Goal: Task Accomplishment & Management: Manage account settings

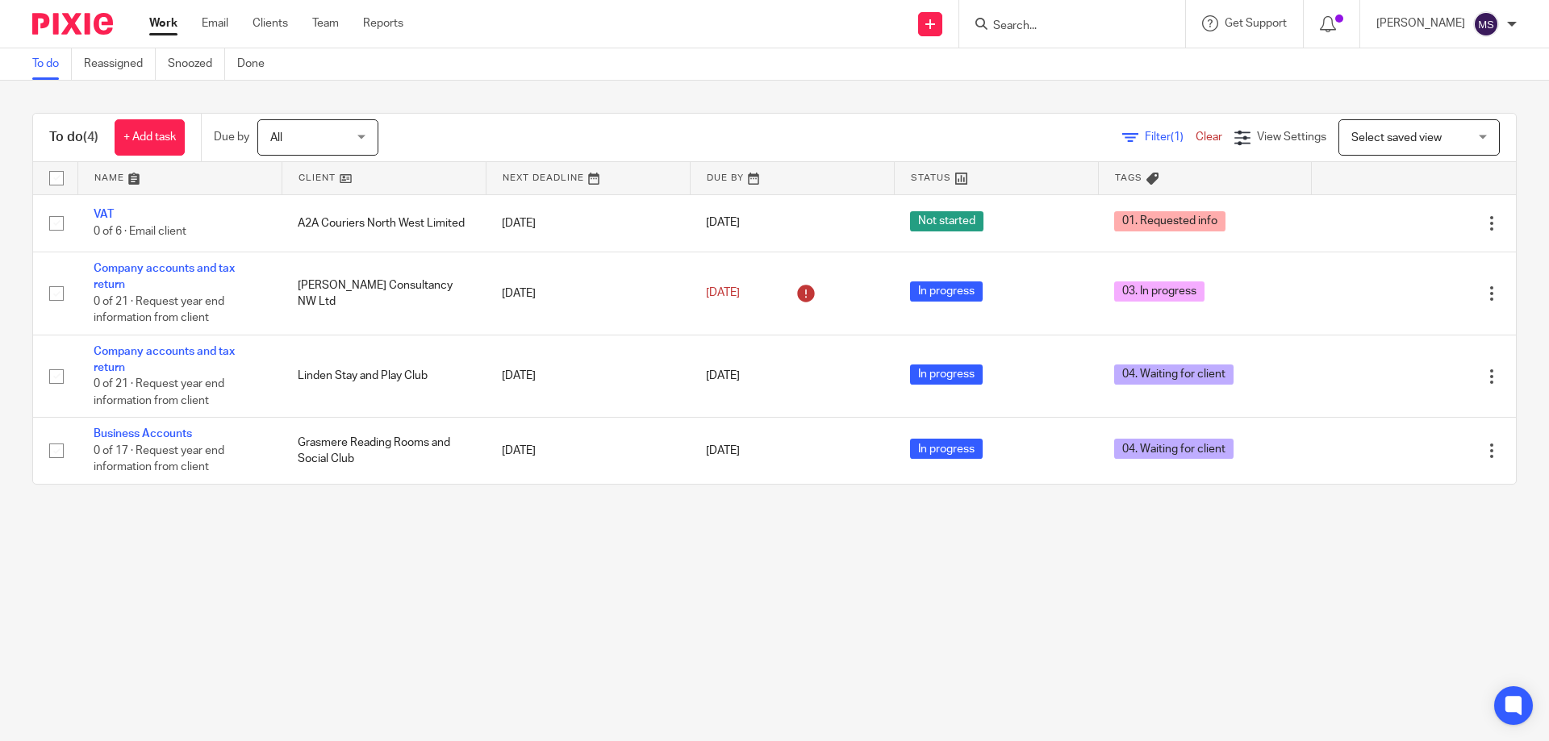
click at [1011, 32] on input "Search" at bounding box center [1063, 26] width 145 height 15
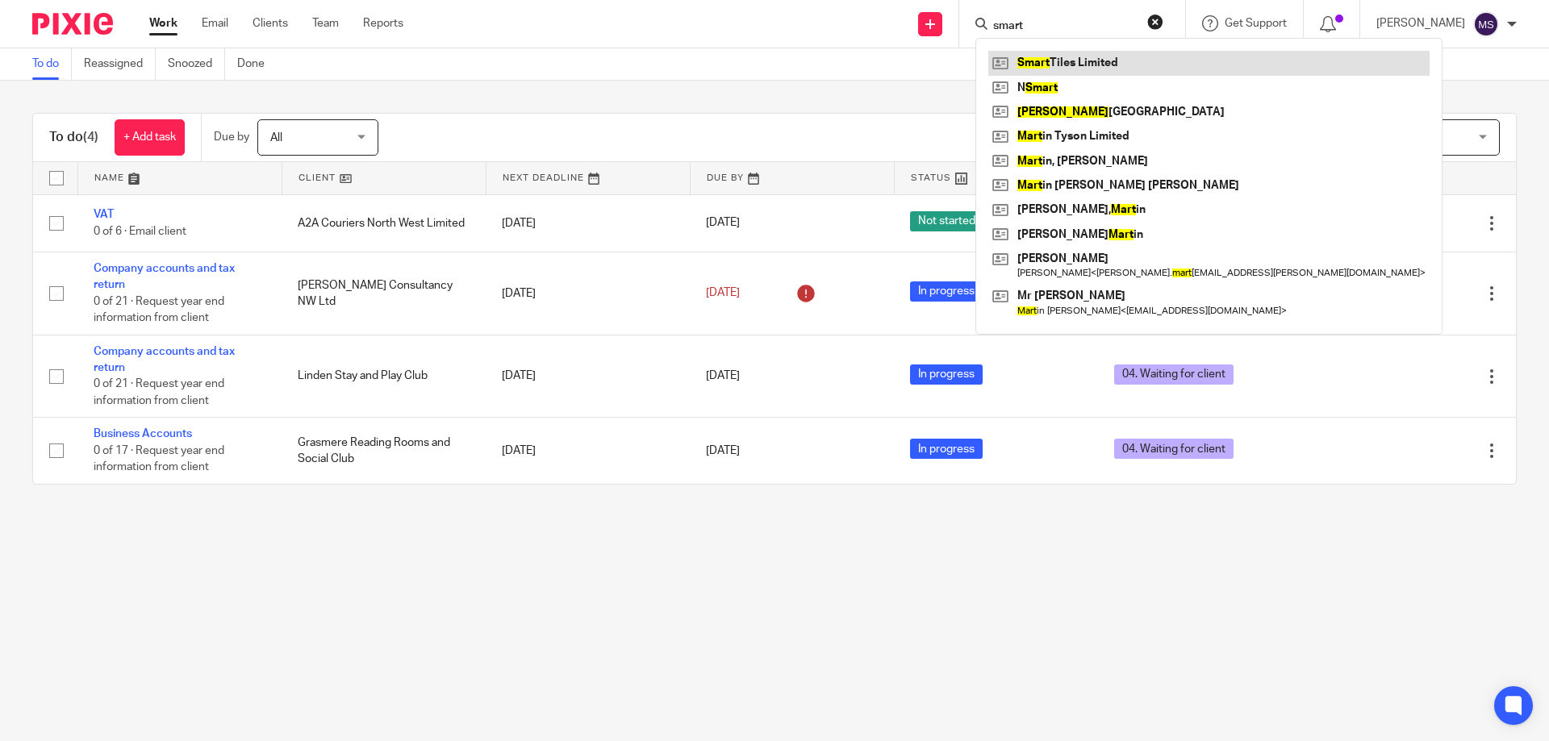
type input "smart"
click at [1037, 64] on link at bounding box center [1208, 63] width 441 height 24
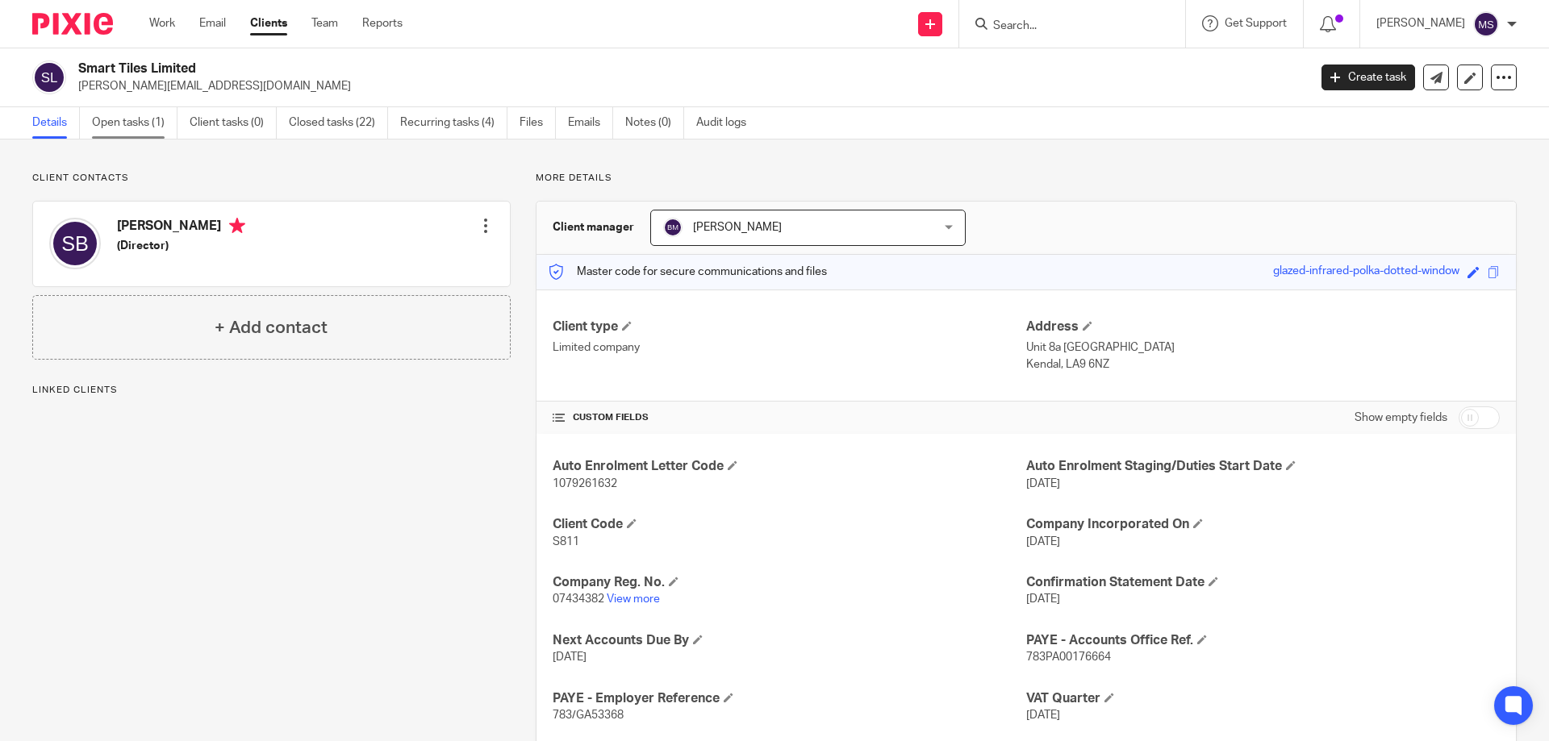
click at [137, 131] on link "Open tasks (1)" at bounding box center [135, 122] width 86 height 31
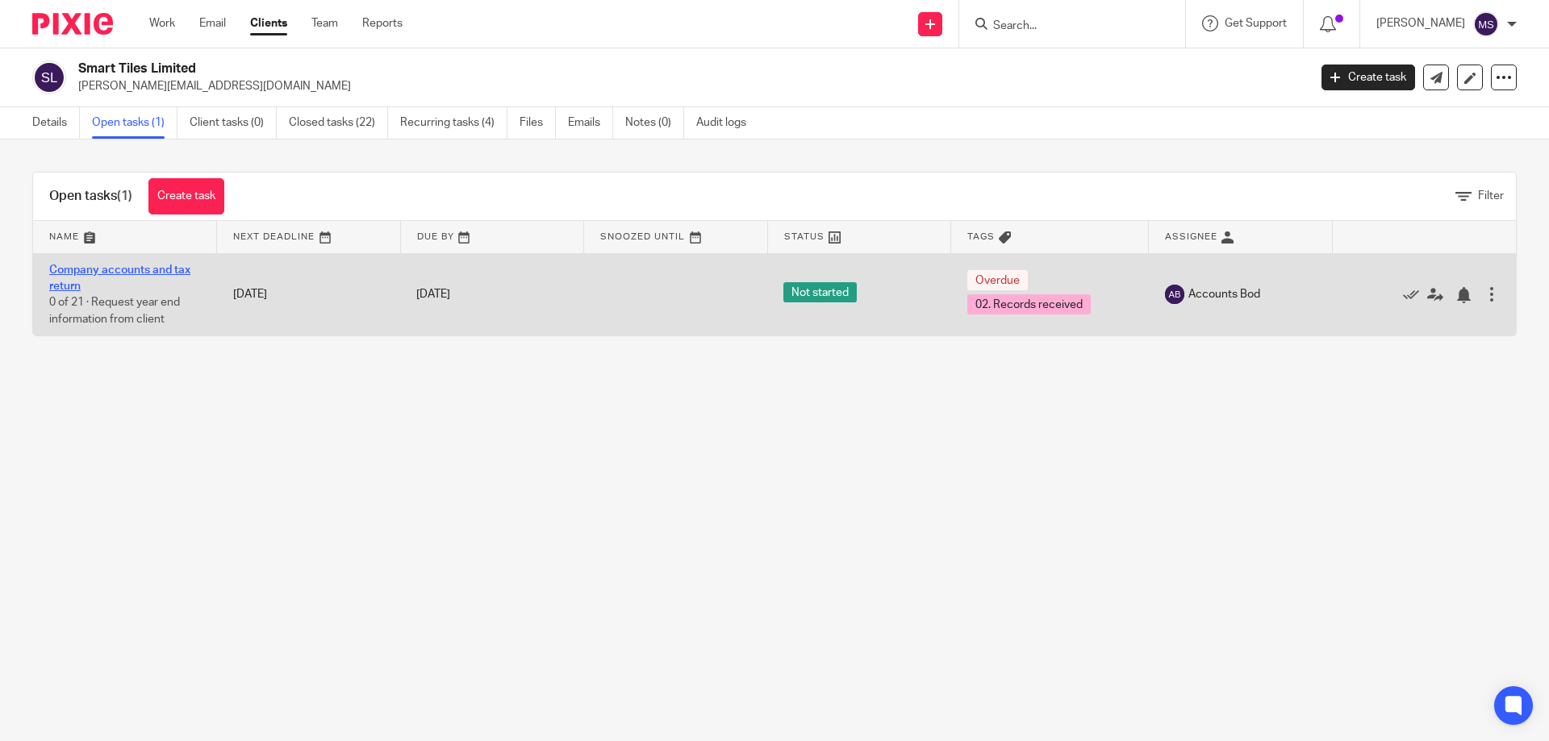
click at [175, 267] on link "Company accounts and tax return" at bounding box center [119, 278] width 141 height 27
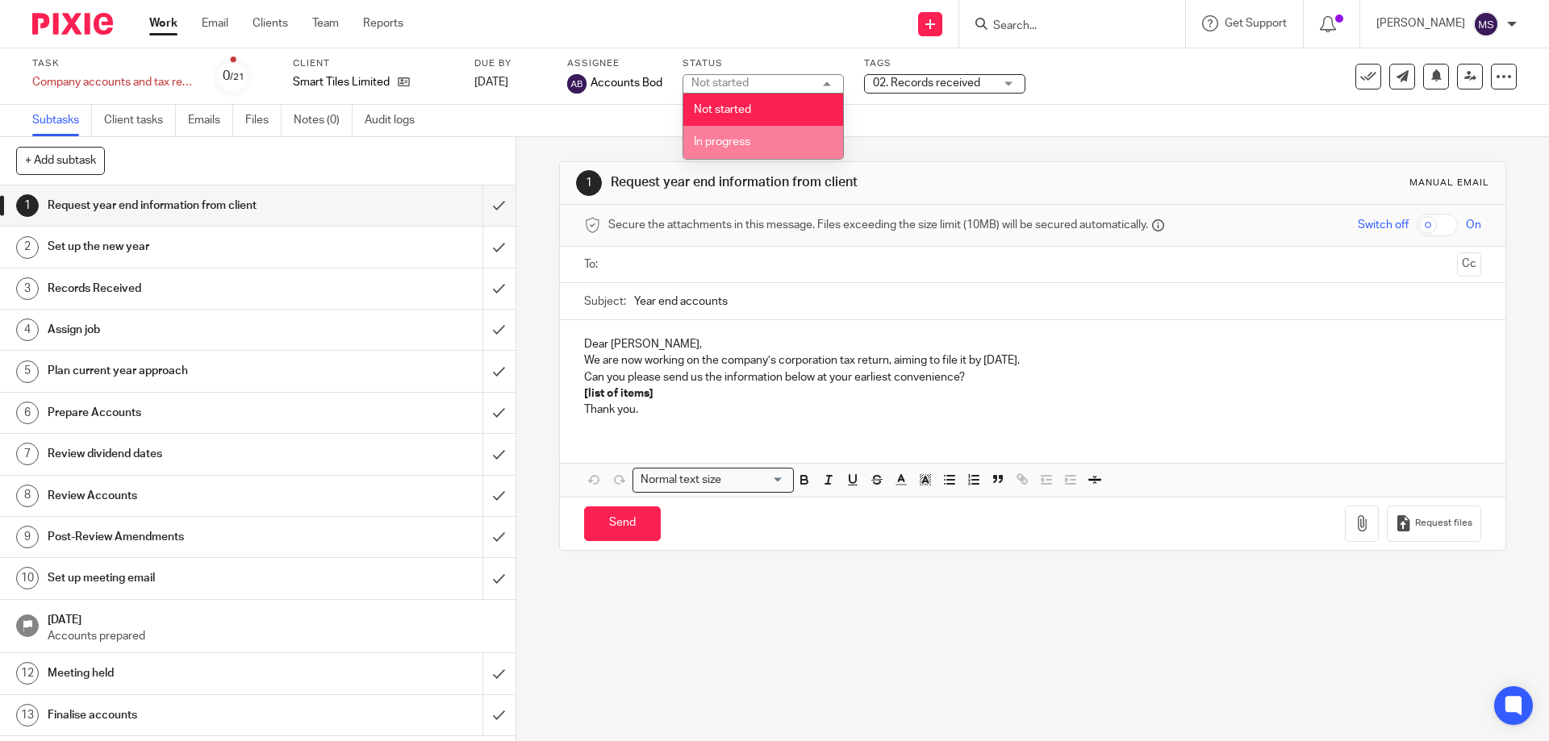
click at [771, 132] on li "In progress" at bounding box center [763, 142] width 160 height 33
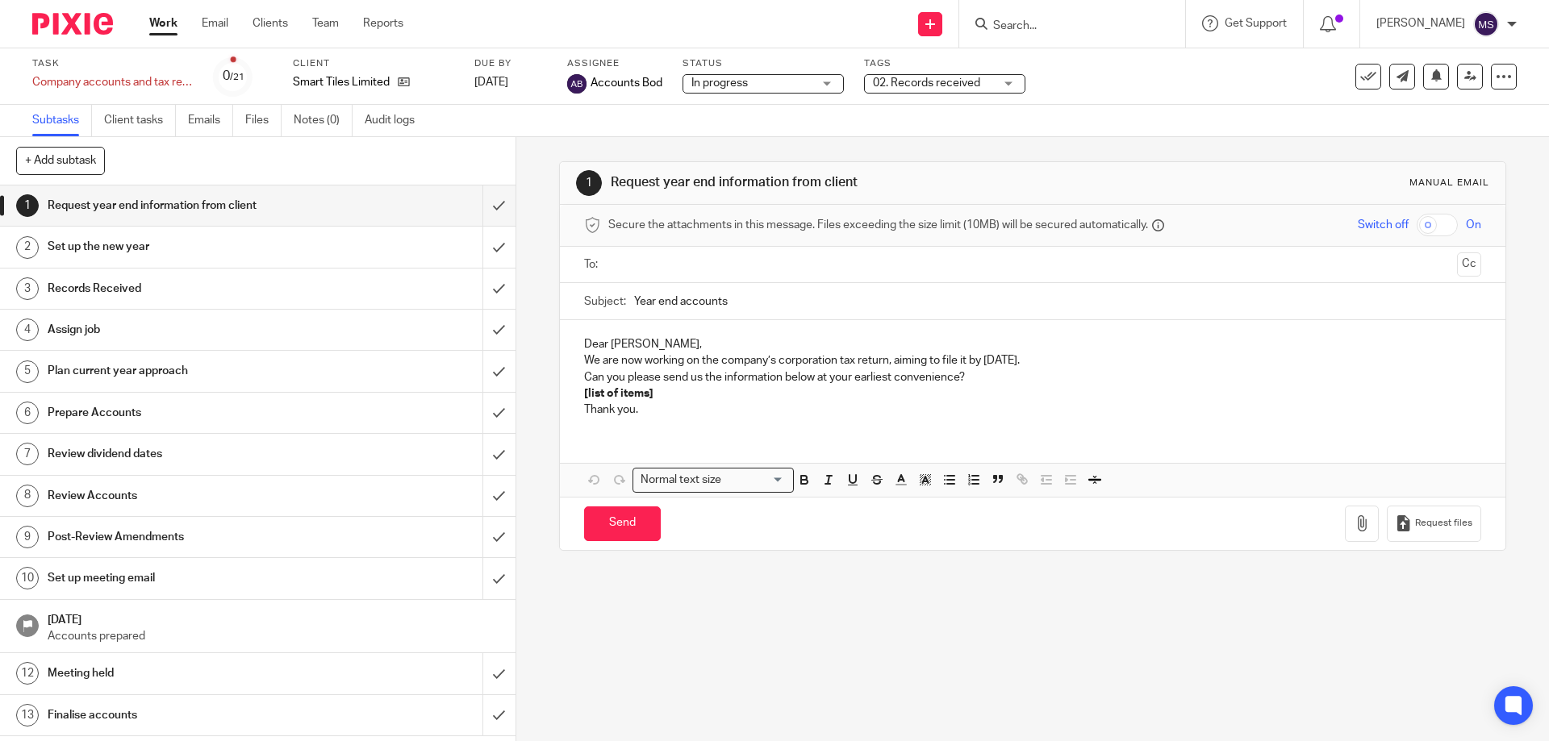
click at [931, 87] on span "02. Records received" at bounding box center [926, 82] width 107 height 11
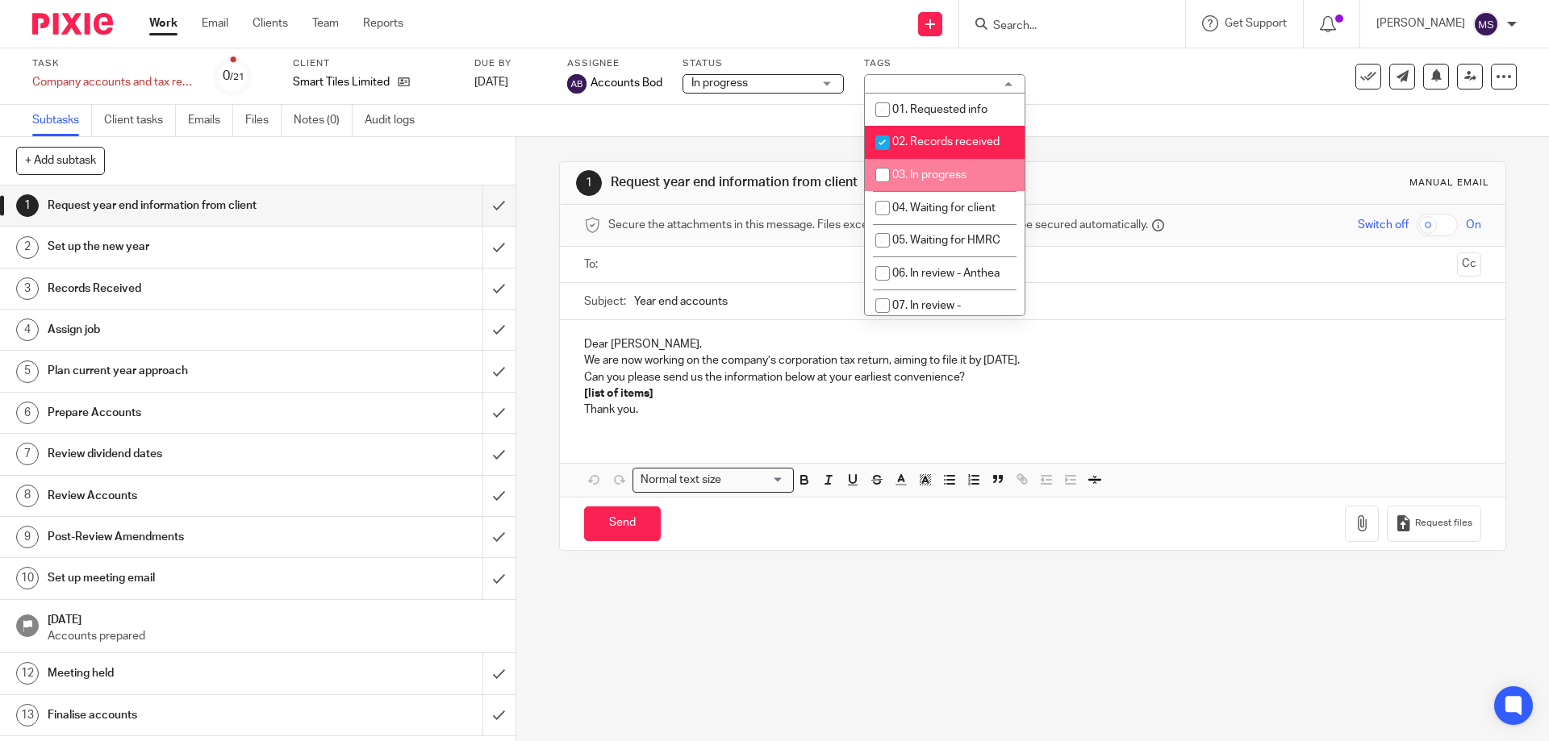
click at [927, 169] on li "03. In progress" at bounding box center [945, 175] width 160 height 33
checkbox input "true"
click at [929, 131] on li "02. Records received" at bounding box center [945, 142] width 160 height 33
checkbox input "false"
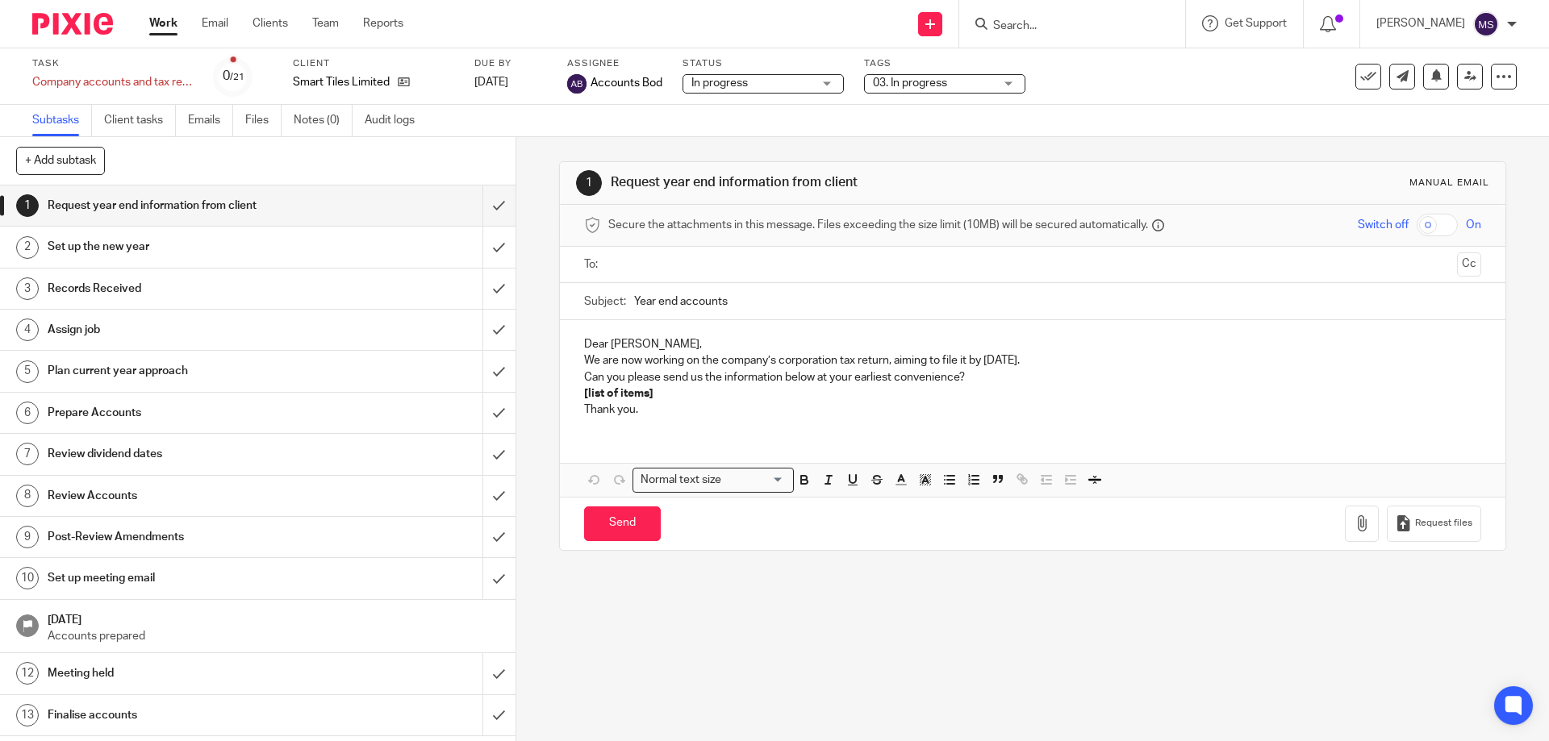
click at [1179, 119] on div "Subtasks Client tasks Emails Files Notes (0) Audit logs" at bounding box center [774, 121] width 1549 height 32
click at [1457, 78] on link at bounding box center [1470, 77] width 26 height 26
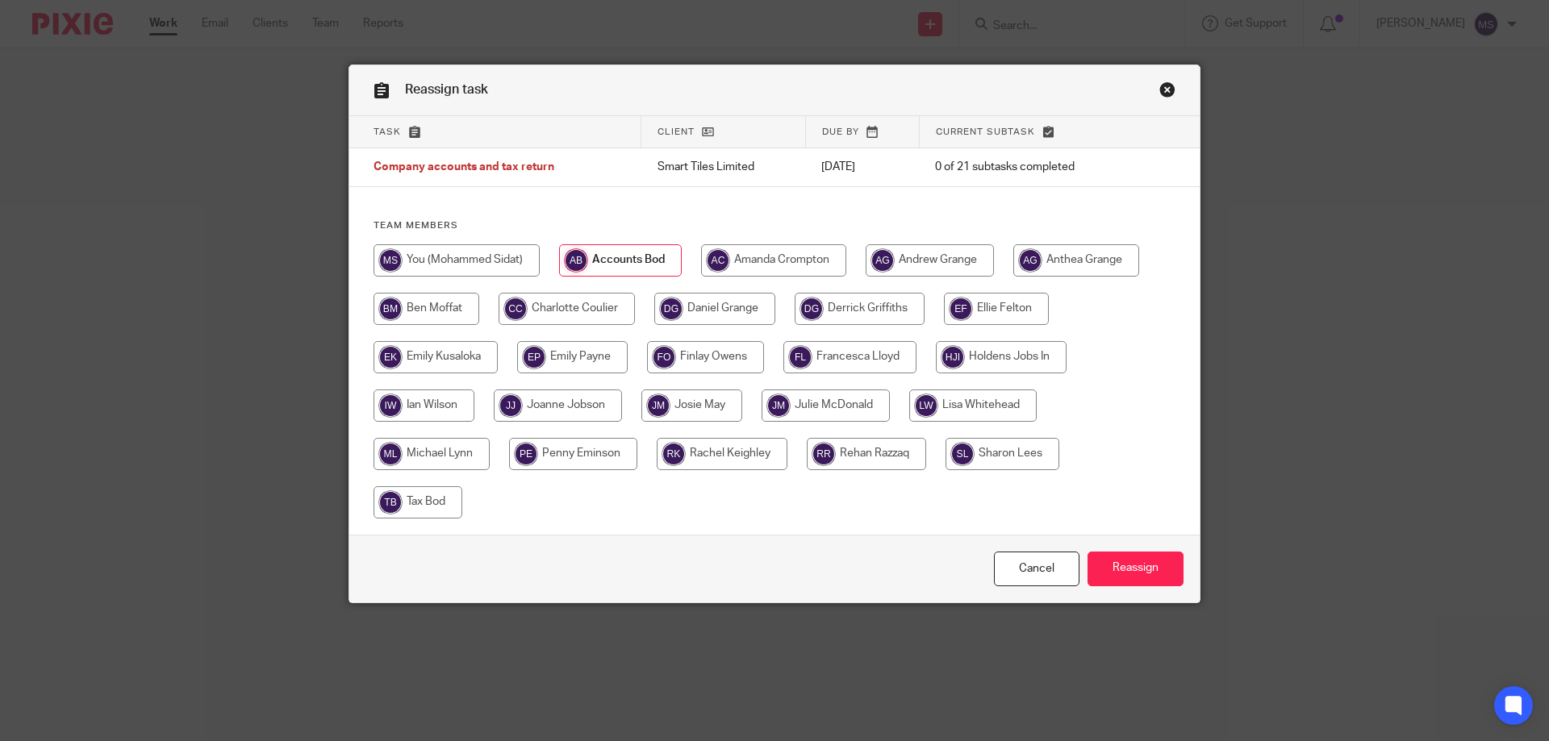
click at [495, 264] on input "radio" at bounding box center [456, 260] width 166 height 32
radio input "true"
click at [722, 360] on input "radio" at bounding box center [705, 357] width 117 height 32
radio input "true"
click at [1130, 574] on input "Reassign" at bounding box center [1135, 569] width 96 height 35
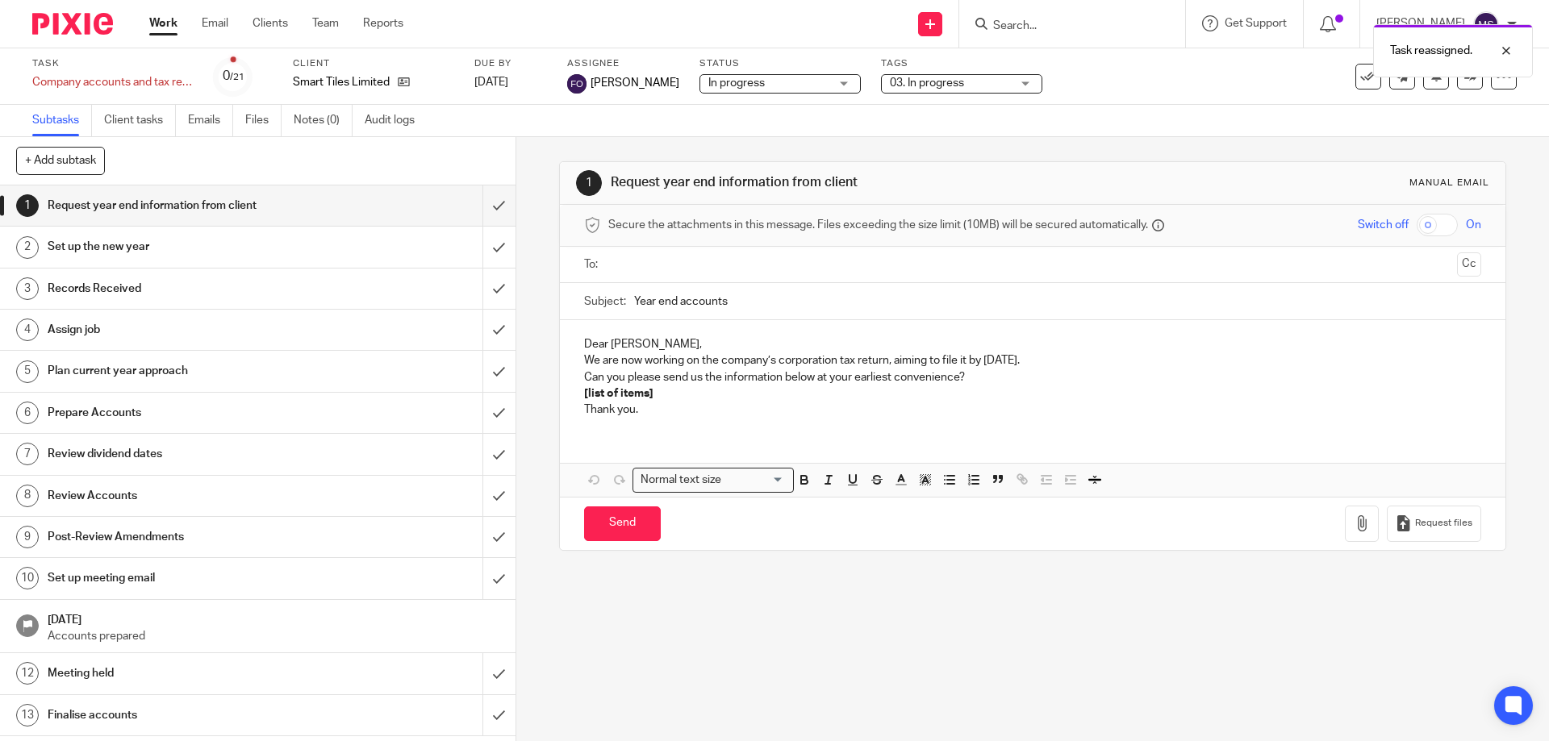
click at [169, 31] on link "Work" at bounding box center [163, 23] width 28 height 16
